Goal: Find contact information: Find contact information

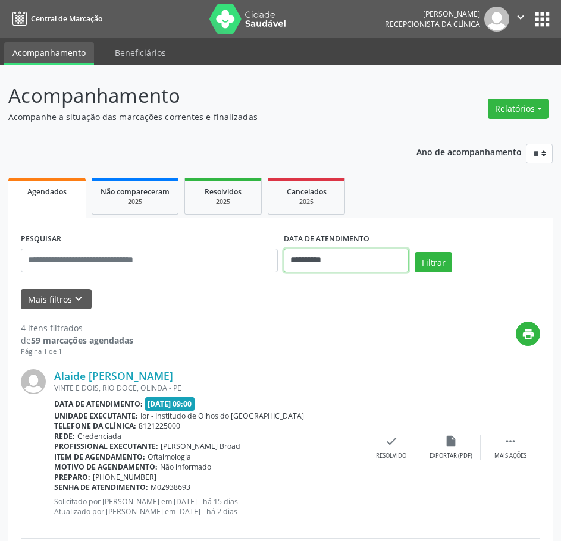
click at [352, 259] on input "**********" at bounding box center [347, 261] width 126 height 24
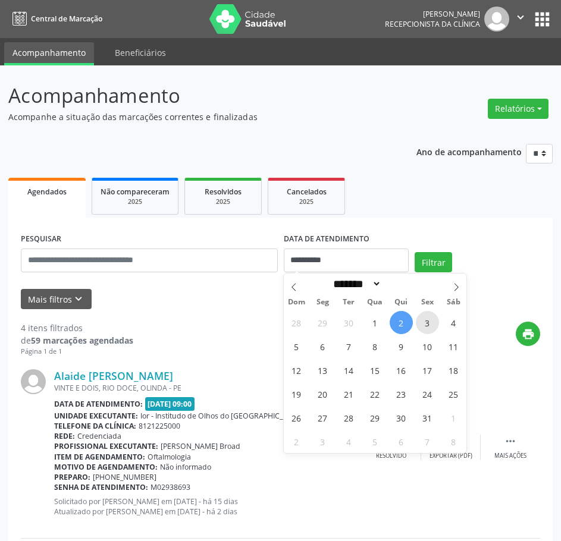
click at [429, 326] on span "3" at bounding box center [427, 322] width 23 height 23
type input "**********"
click at [429, 325] on span "3" at bounding box center [427, 322] width 23 height 23
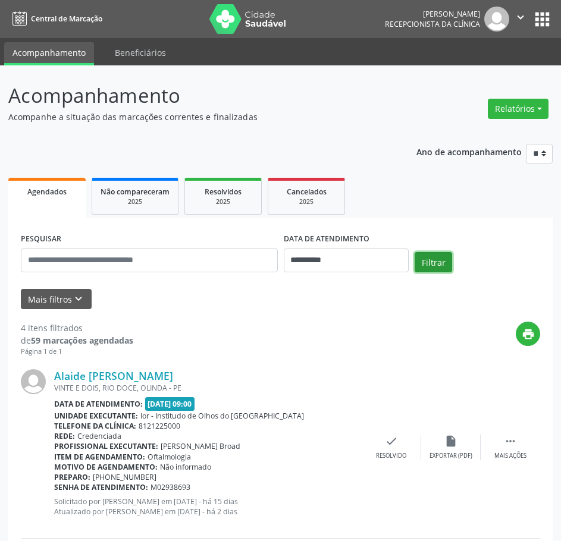
click at [424, 255] on button "Filtrar" at bounding box center [433, 262] width 37 height 20
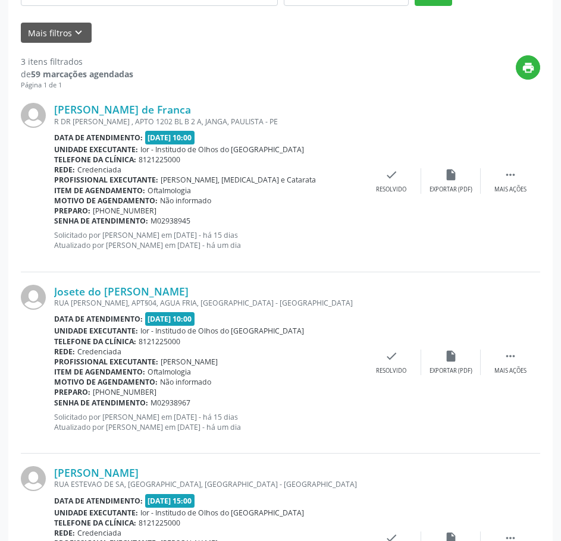
scroll to position [83, 0]
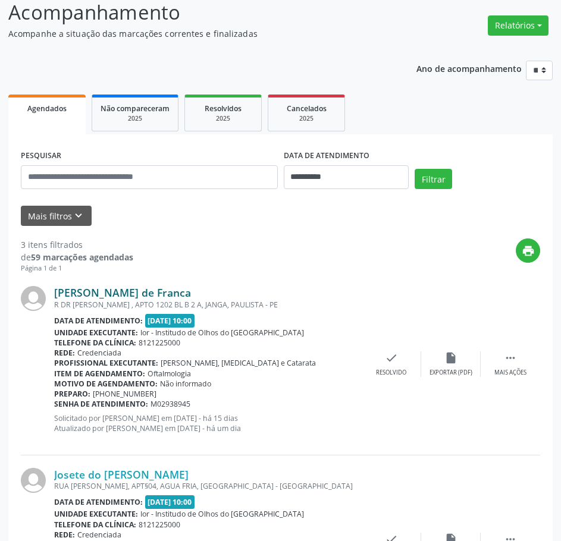
click at [115, 293] on link "[PERSON_NAME] de Franca" at bounding box center [122, 292] width 137 height 13
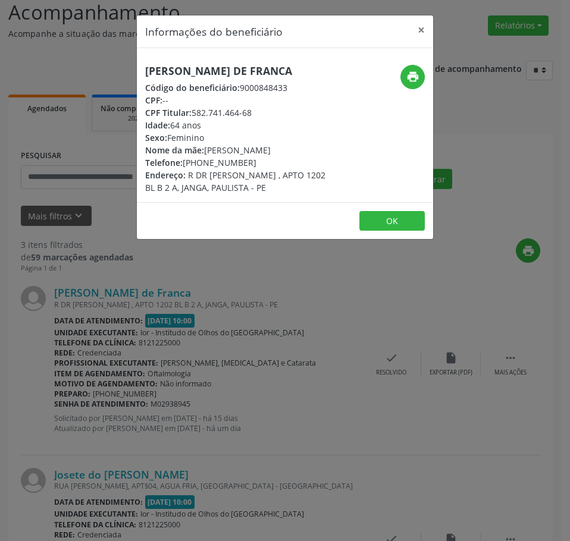
drag, startPoint x: 248, startPoint y: 164, endPoint x: 183, endPoint y: 164, distance: 65.4
click at [183, 164] on div "Telefone: [PHONE_NUMBER]" at bounding box center [235, 162] width 181 height 12
copy div "[PHONE_NUMBER]"
click at [474, 157] on div "Informações do beneficiário × Maria da Conceicao de Franca Código do beneficiár…" at bounding box center [285, 270] width 570 height 541
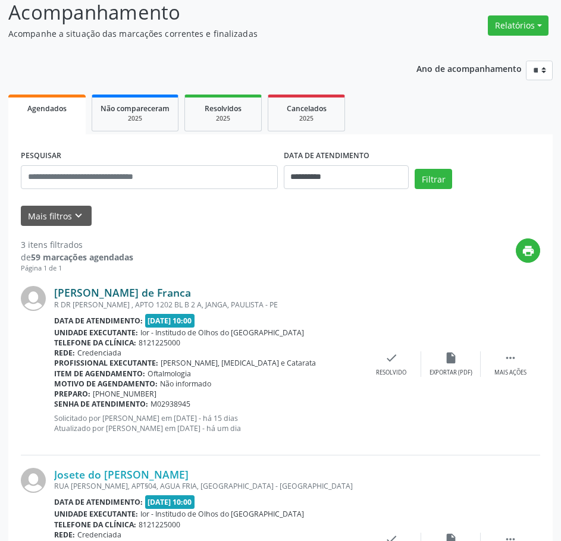
click at [159, 290] on link "[PERSON_NAME] de Franca" at bounding box center [122, 292] width 137 height 13
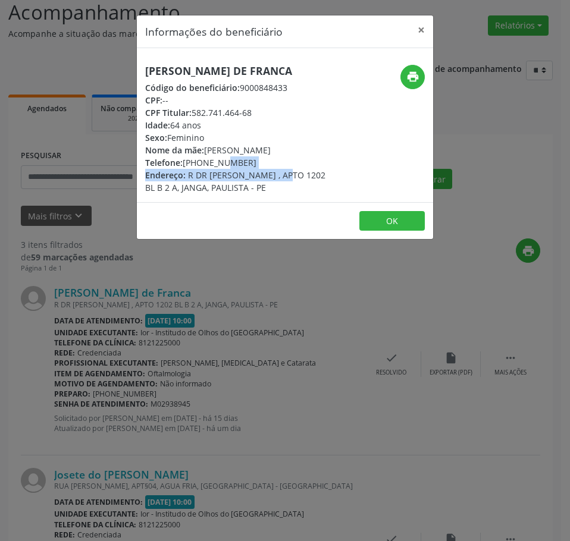
drag, startPoint x: 253, startPoint y: 168, endPoint x: 192, endPoint y: 167, distance: 60.7
click at [192, 167] on div "[PERSON_NAME] de Franca Código do beneficiário: 9000848433 CPF: -- CPF Titular:…" at bounding box center [235, 129] width 181 height 129
click at [247, 167] on div "Telefone: [PHONE_NUMBER]" at bounding box center [235, 162] width 181 height 12
drag, startPoint x: 239, startPoint y: 160, endPoint x: 184, endPoint y: 159, distance: 54.7
click at [184, 159] on div "Telefone: [PHONE_NUMBER]" at bounding box center [235, 162] width 181 height 12
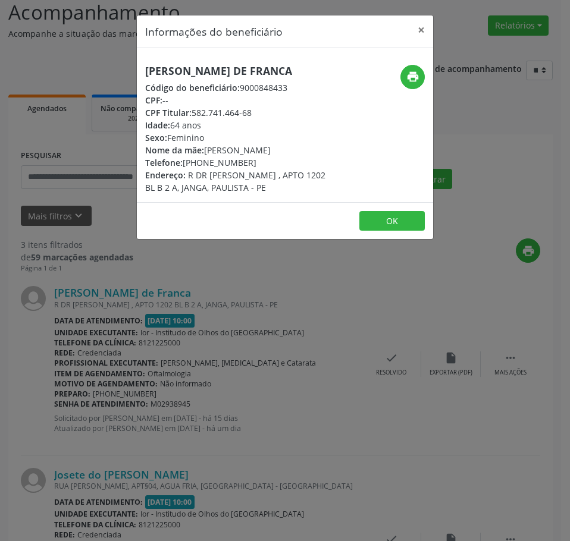
copy div "[PHONE_NUMBER]"
click at [424, 27] on button "×" at bounding box center [421, 29] width 24 height 29
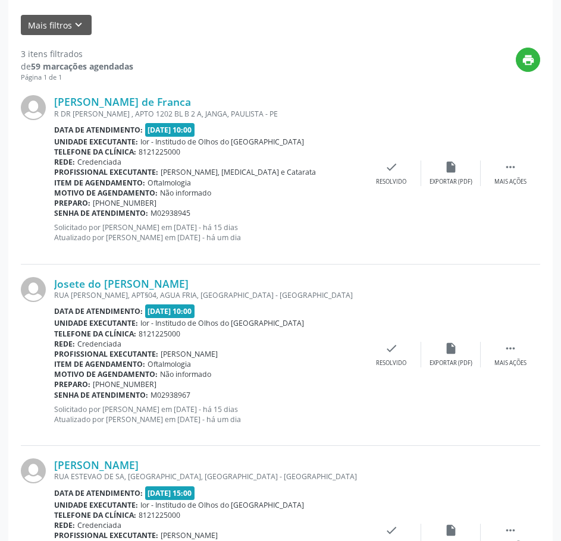
scroll to position [321, 0]
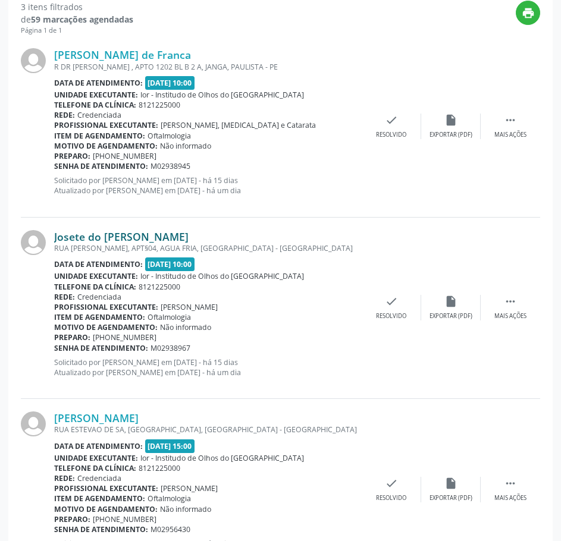
click at [106, 234] on link "Josete do [PERSON_NAME]" at bounding box center [121, 236] width 134 height 13
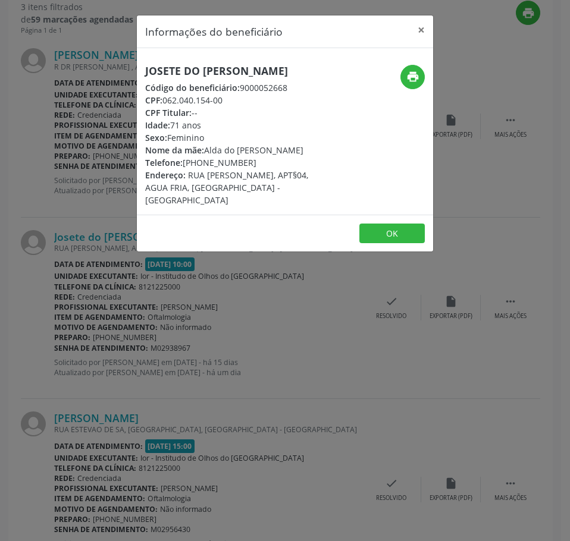
click at [228, 98] on div "CPF: 062.040.154-00" at bounding box center [235, 100] width 181 height 12
drag, startPoint x: 245, startPoint y: 161, endPoint x: 186, endPoint y: 165, distance: 59.6
click at [186, 165] on div "Telefone: [PHONE_NUMBER]" at bounding box center [235, 162] width 181 height 12
copy div "[PHONE_NUMBER]"
click at [465, 380] on div "Informações do beneficiário × Josete do [PERSON_NAME] Código do beneficiário: 9…" at bounding box center [285, 270] width 570 height 541
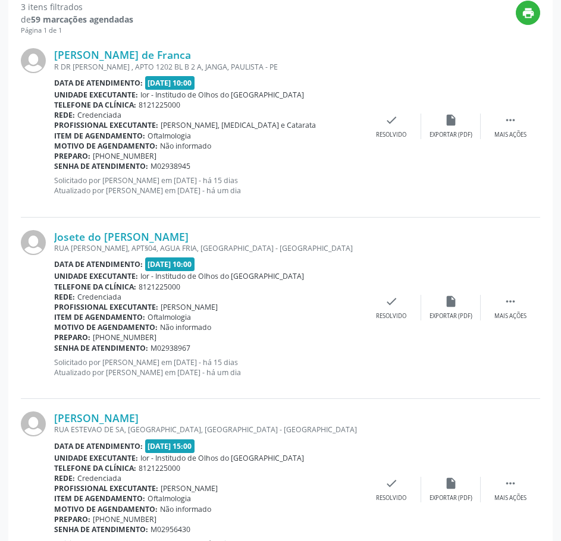
click at [211, 96] on span "Ior - Institudo de Olhos do [GEOGRAPHIC_DATA]" at bounding box center [222, 95] width 164 height 10
click at [146, 239] on link "Josete do [PERSON_NAME]" at bounding box center [121, 236] width 134 height 13
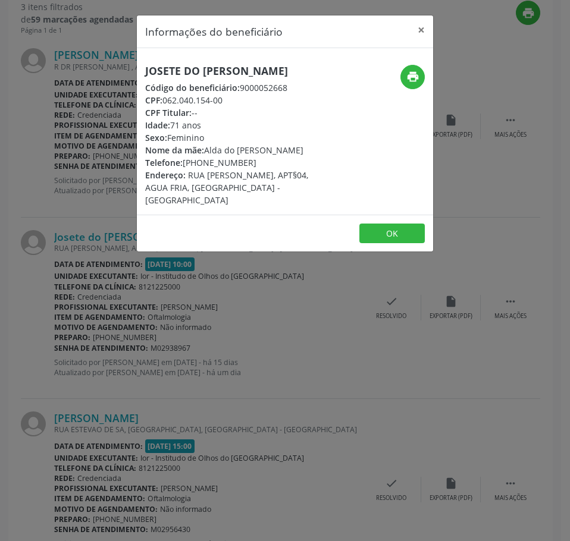
drag, startPoint x: 250, startPoint y: 163, endPoint x: 184, endPoint y: 165, distance: 66.1
click at [184, 165] on div "Telefone: [PHONE_NUMBER]" at bounding box center [235, 162] width 181 height 12
copy div "[PHONE_NUMBER]"
click at [424, 362] on div "Informações do beneficiário × Josete do [PERSON_NAME] Código do beneficiário: 9…" at bounding box center [285, 270] width 570 height 541
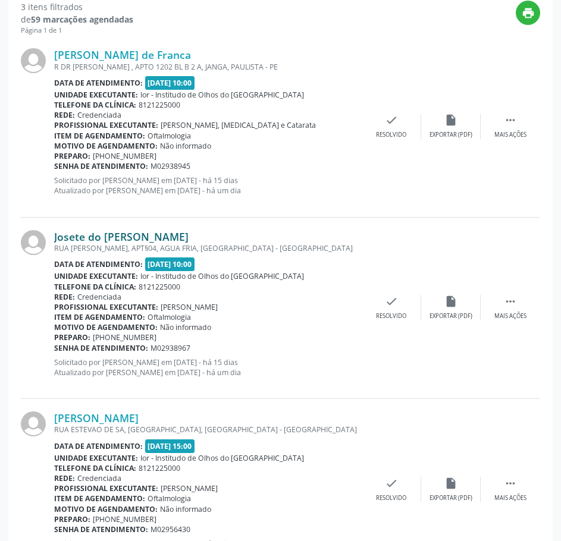
click at [151, 230] on link "Josete do [PERSON_NAME]" at bounding box center [121, 236] width 134 height 13
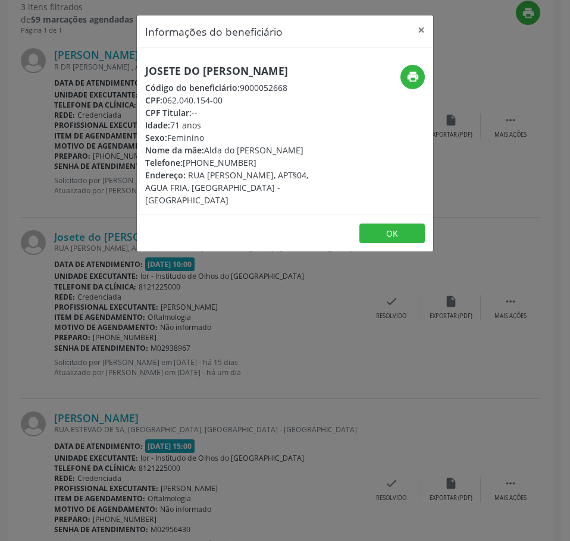
click at [394, 443] on div "Informações do beneficiário × Josete do [PERSON_NAME] Código do beneficiário: 9…" at bounding box center [285, 270] width 570 height 541
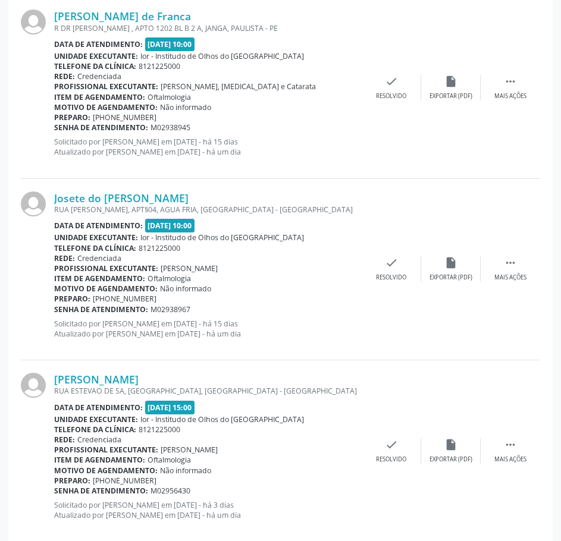
scroll to position [381, 0]
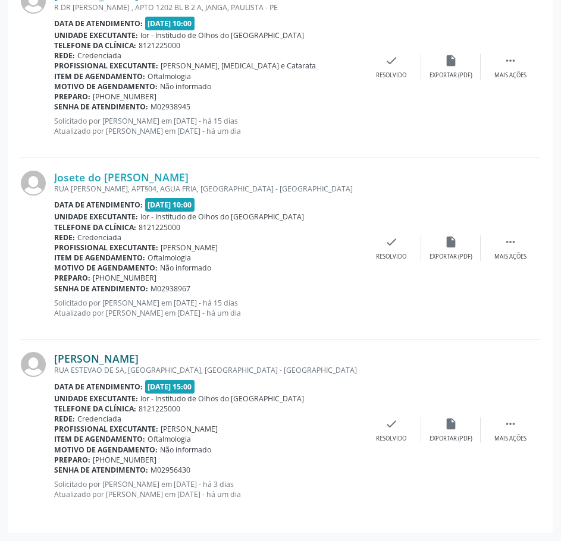
click at [120, 355] on link "[PERSON_NAME]" at bounding box center [96, 358] width 84 height 13
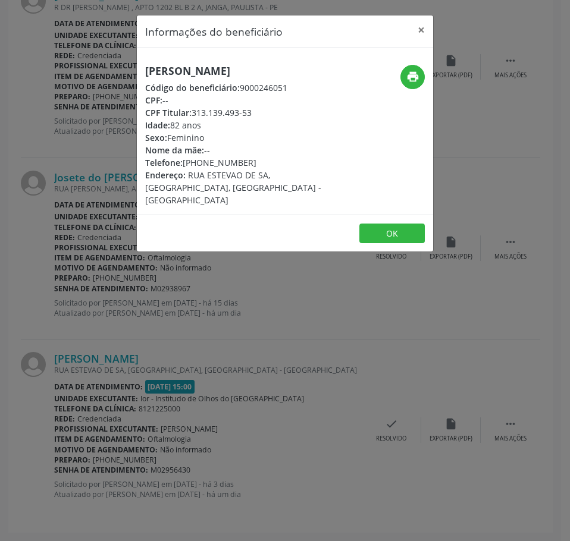
drag, startPoint x: 250, startPoint y: 161, endPoint x: 183, endPoint y: 162, distance: 67.2
click at [183, 162] on div "Telefone: [PHONE_NUMBER]" at bounding box center [235, 162] width 181 height 12
copy div "[PHONE_NUMBER]"
click at [334, 312] on div "Informações do beneficiário × [PERSON_NAME] Código do beneficiário: 9000246051 …" at bounding box center [285, 270] width 570 height 541
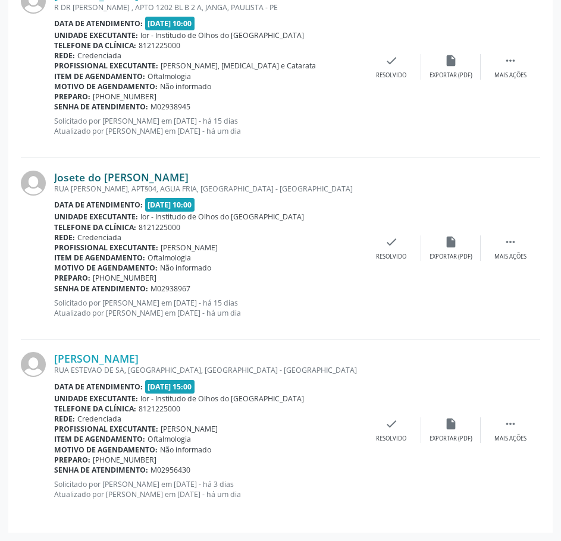
click at [126, 180] on link "Josete do [PERSON_NAME]" at bounding box center [121, 177] width 134 height 13
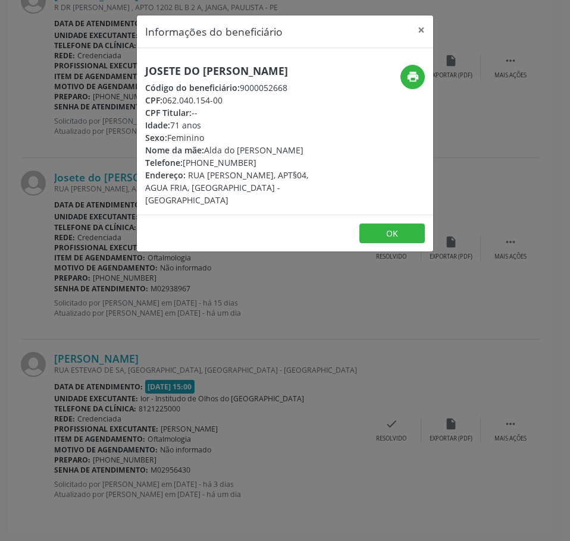
click at [437, 16] on div "Informações do beneficiário × Josete do [PERSON_NAME] Código do beneficiário: 9…" at bounding box center [285, 270] width 570 height 541
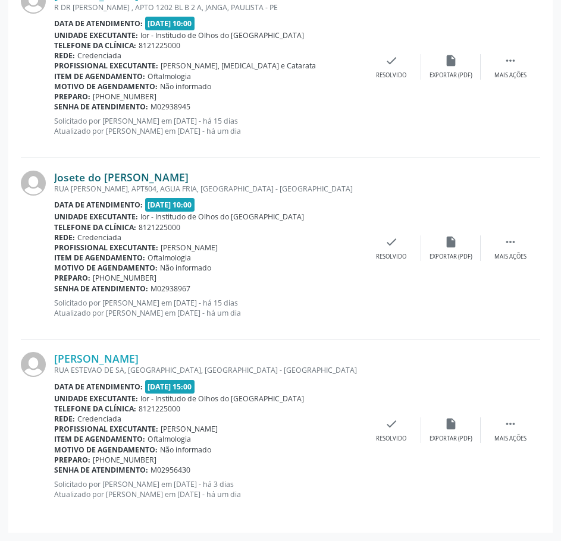
click at [154, 178] on link "Josete do [PERSON_NAME]" at bounding box center [121, 177] width 134 height 13
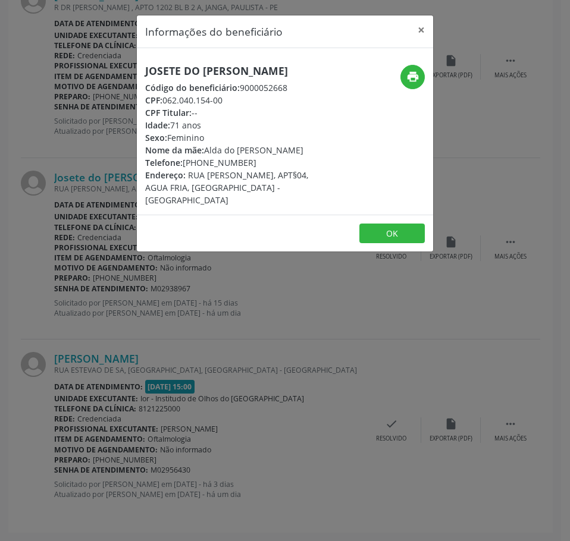
drag, startPoint x: 224, startPoint y: 102, endPoint x: 164, endPoint y: 102, distance: 60.1
click at [164, 101] on div "CPF: 062.040.154-00" at bounding box center [235, 100] width 181 height 12
copy div "062.040.154-00"
click at [205, 308] on div "Informações do beneficiário × Josete do [PERSON_NAME] Código do beneficiário: 9…" at bounding box center [285, 270] width 570 height 541
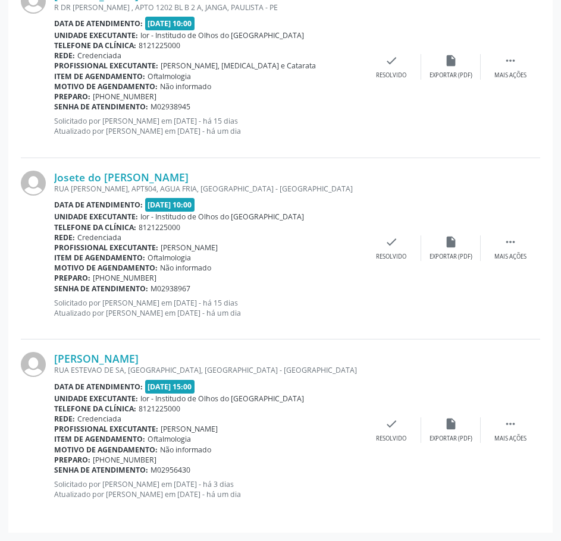
drag, startPoint x: 190, startPoint y: 288, endPoint x: 55, endPoint y: 290, distance: 134.5
click at [55, 290] on div "Senha de atendimento: M02938967" at bounding box center [208, 289] width 308 height 10
copy div "Senha de atendimento: M02938967"
click at [139, 353] on link "[PERSON_NAME]" at bounding box center [96, 358] width 84 height 13
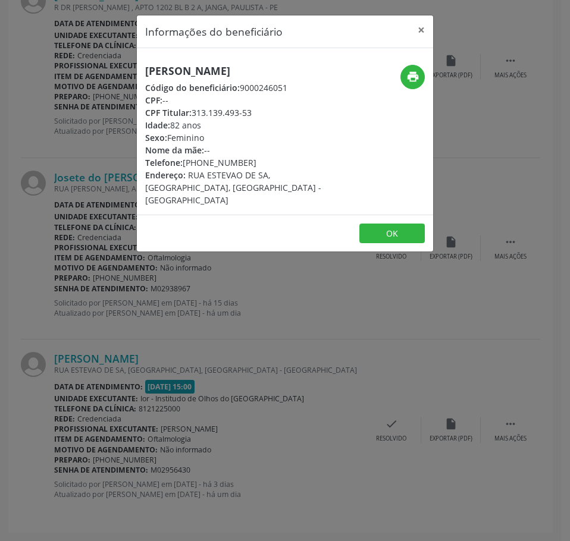
drag, startPoint x: 248, startPoint y: 165, endPoint x: 200, endPoint y: 163, distance: 47.6
click at [187, 164] on div "Telefone: [PHONE_NUMBER]" at bounding box center [235, 162] width 181 height 12
click at [115, 360] on div "Informações do beneficiário × [PERSON_NAME] Código do beneficiário: 9000246051 …" at bounding box center [285, 270] width 570 height 541
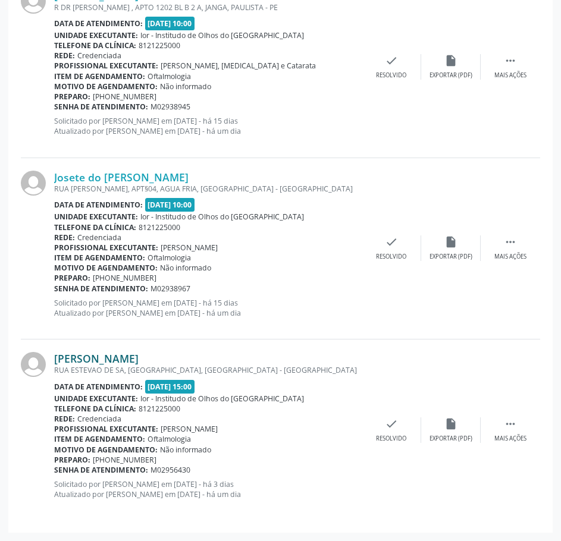
click at [139, 358] on link "[PERSON_NAME]" at bounding box center [96, 358] width 84 height 13
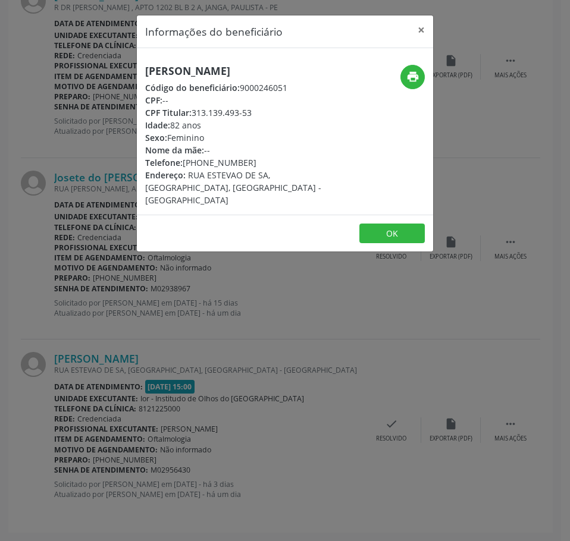
drag, startPoint x: 250, startPoint y: 161, endPoint x: 184, endPoint y: 166, distance: 65.7
click at [184, 166] on div "Telefone: [PHONE_NUMBER]" at bounding box center [235, 162] width 181 height 12
copy div "[PHONE_NUMBER]"
click at [421, 27] on button "×" at bounding box center [421, 29] width 24 height 29
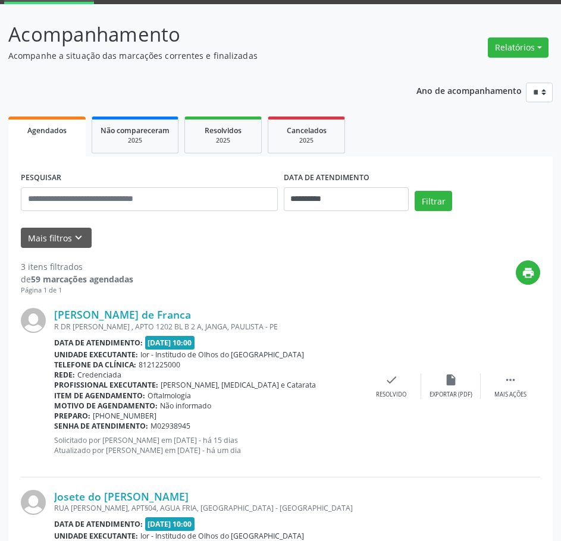
scroll to position [0, 0]
